Goal: Task Accomplishment & Management: Complete application form

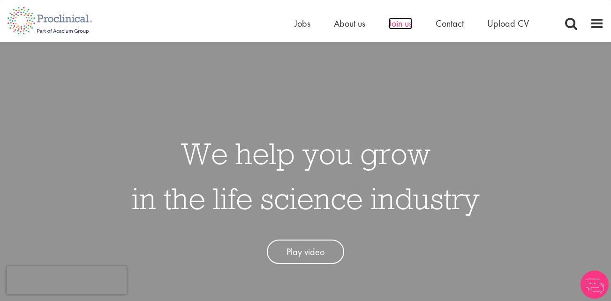
click at [408, 19] on span "Join us" at bounding box center [400, 23] width 23 height 12
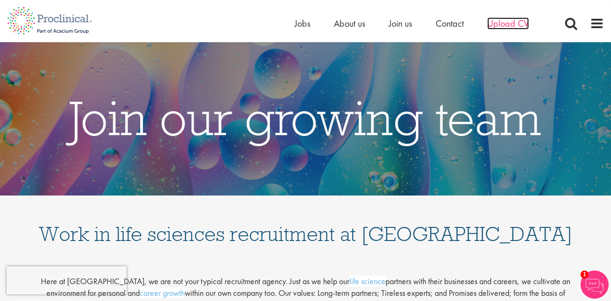
click at [498, 19] on span "Upload CV" at bounding box center [508, 23] width 42 height 12
